Goal: Task Accomplishment & Management: Use online tool/utility

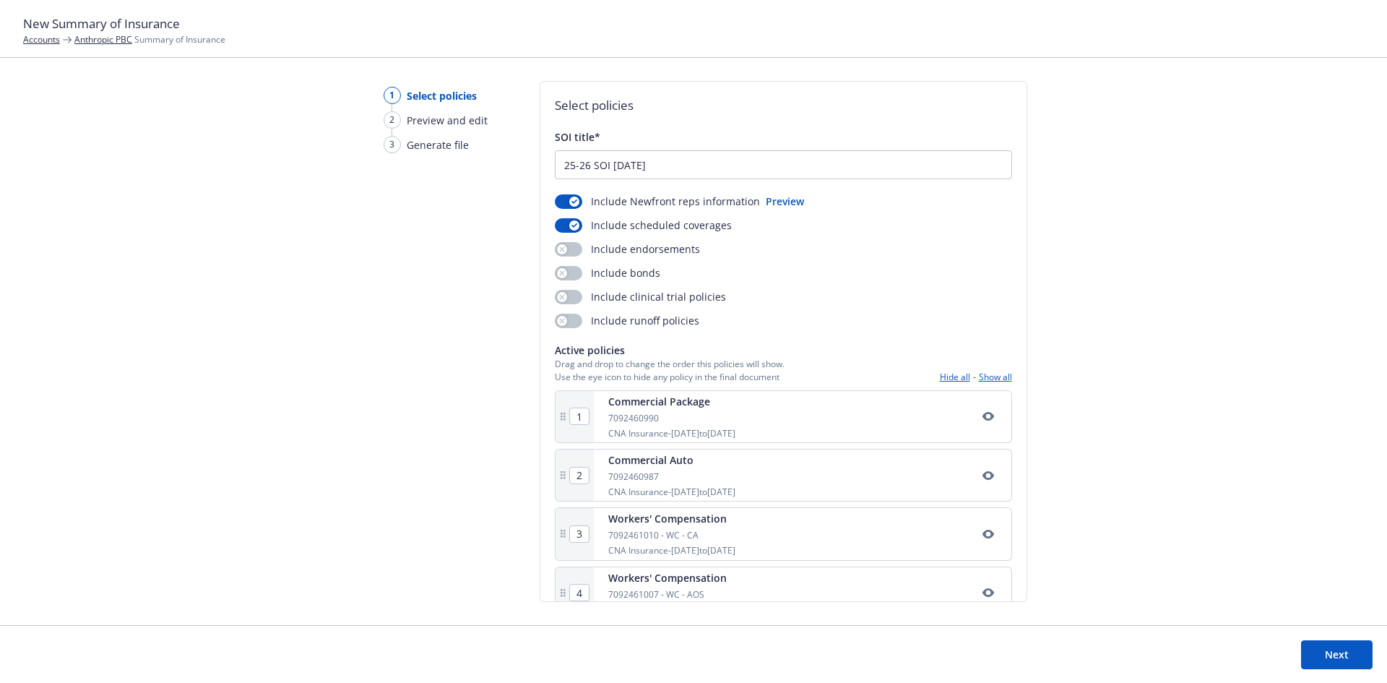
click at [1323, 654] on button "Next" at bounding box center [1337, 654] width 72 height 29
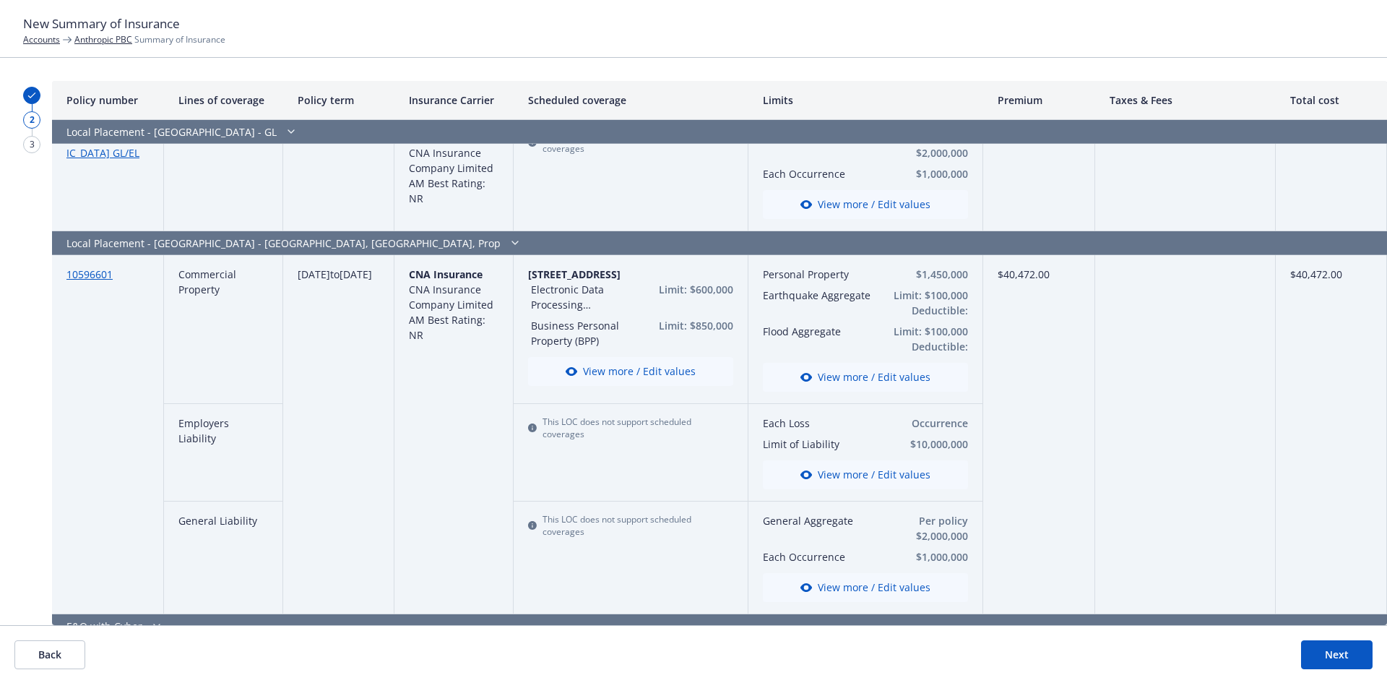
scroll to position [4047, 0]
